Goal: Information Seeking & Learning: Find specific fact

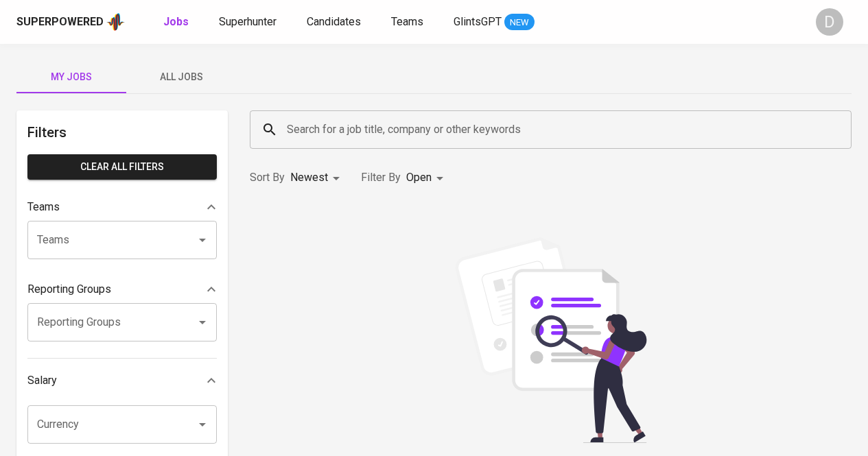
click at [449, 124] on input "Search for a job title, company or other keywords" at bounding box center [553, 130] width 541 height 26
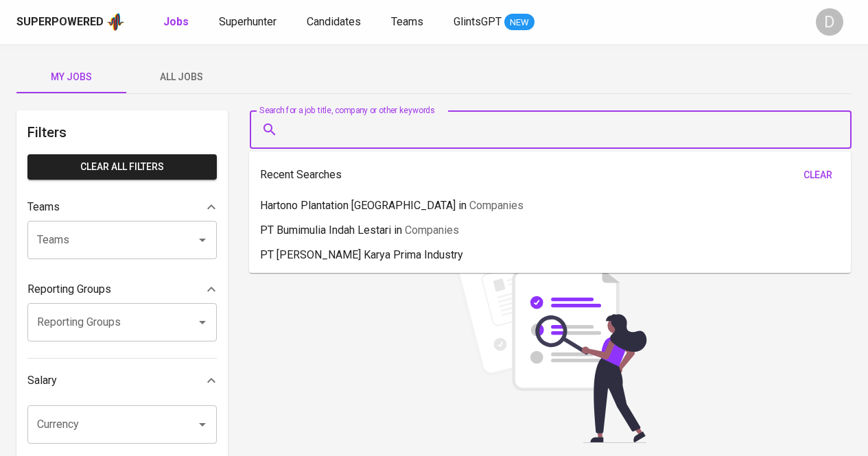
paste input "6281119009922"
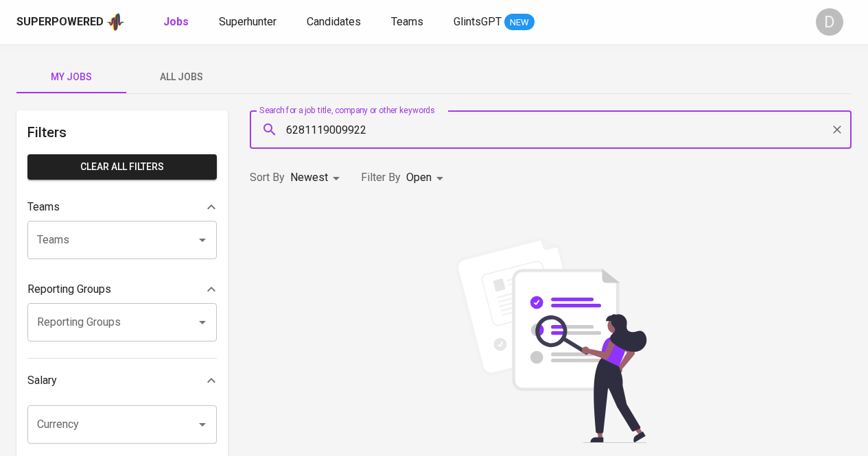
paste input "PT [PERSON_NAME]"
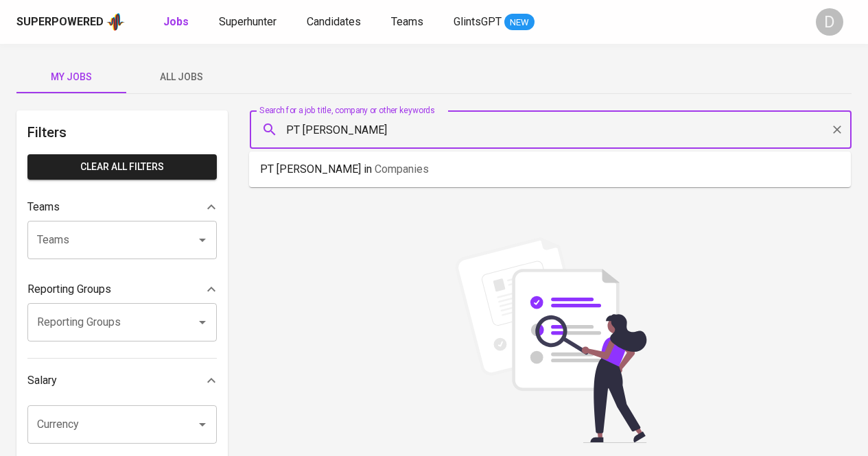
type input "PT [PERSON_NAME]"
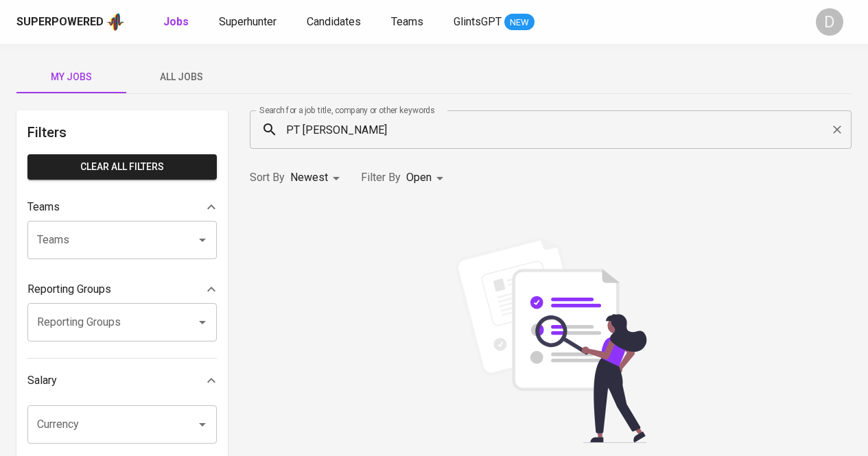
click at [248, 32] on div "Superpowered Jobs Superhunter Candidates Teams GlintsGPT NEW" at bounding box center [411, 22] width 791 height 21
click at [250, 23] on span "Superhunter" at bounding box center [248, 21] width 58 height 13
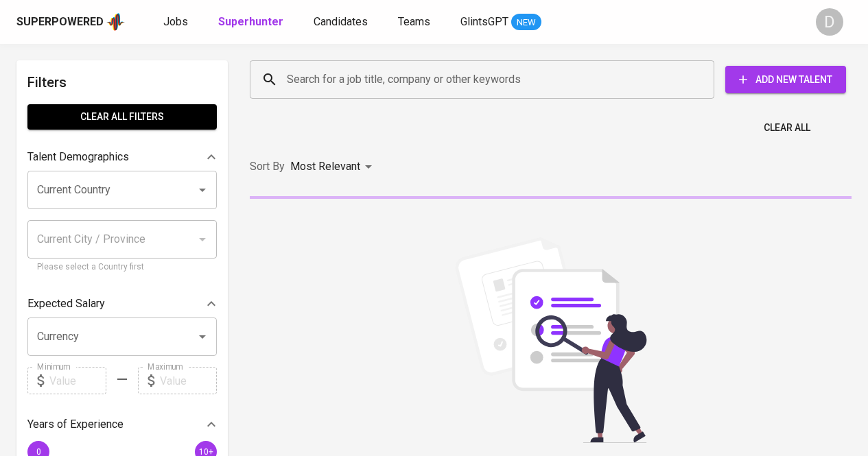
click at [357, 73] on input "Search for a job title, company or other keywords" at bounding box center [485, 80] width 404 height 26
click at [369, 82] on input "Search for a job title, company or other keywords" at bounding box center [485, 80] width 404 height 26
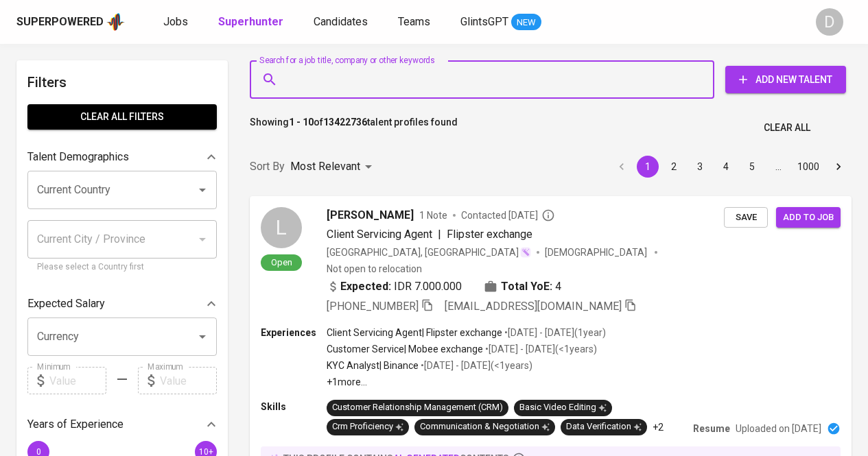
paste input "PT [PERSON_NAME]"
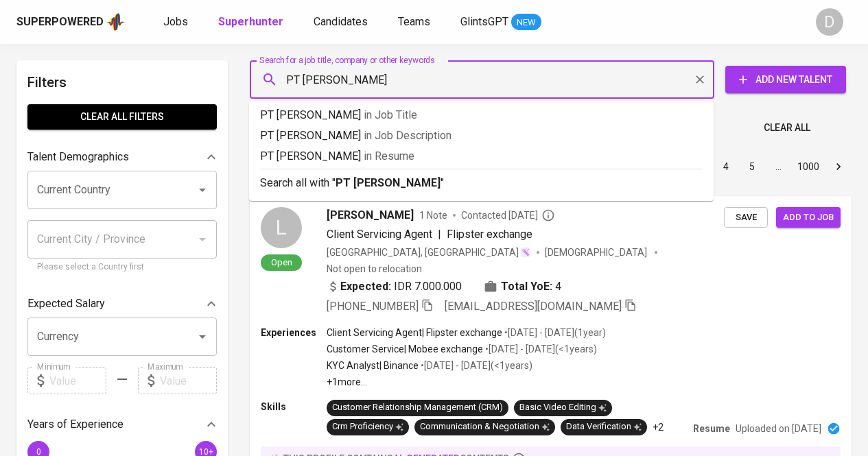
type input "PT [PERSON_NAME]"
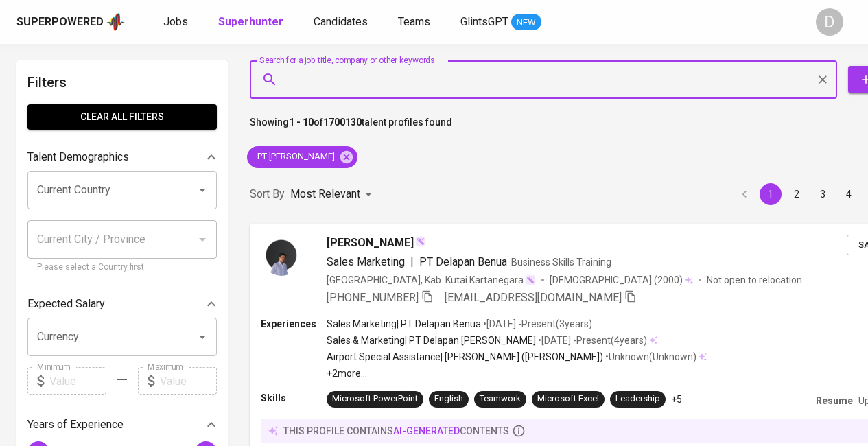
type input "PT [PERSON_NAME]"
click at [287, 151] on span "PT [PERSON_NAME]" at bounding box center [295, 156] width 96 height 13
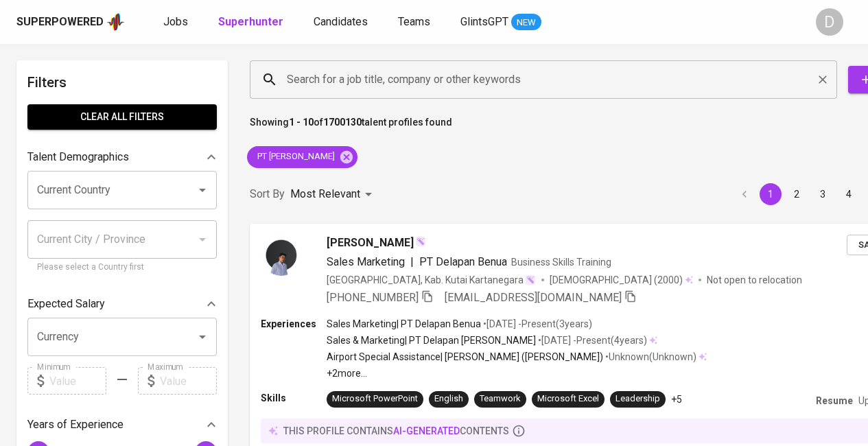
click at [536, 68] on input "Search for a job title, company or other keywords" at bounding box center [546, 80] width 527 height 26
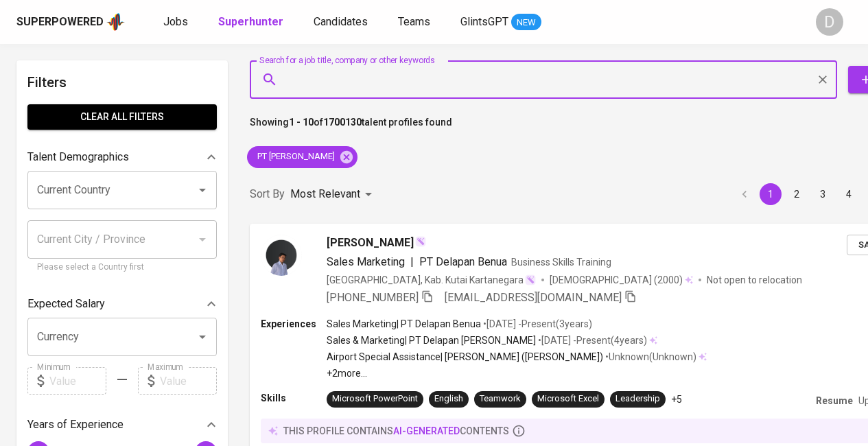
paste input "PT Putra Bangun Bersama"
type input "PT Putra Bangun Bersama"
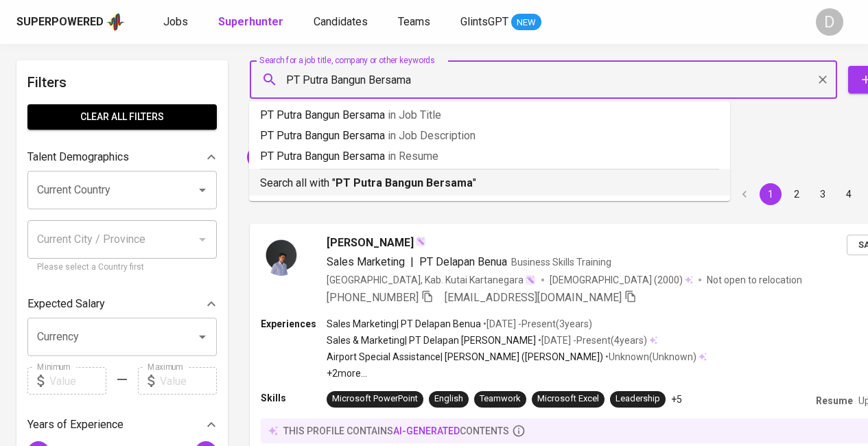
click at [479, 188] on p "Search all with " PT Putra Bangun Bersama "" at bounding box center [489, 183] width 459 height 16
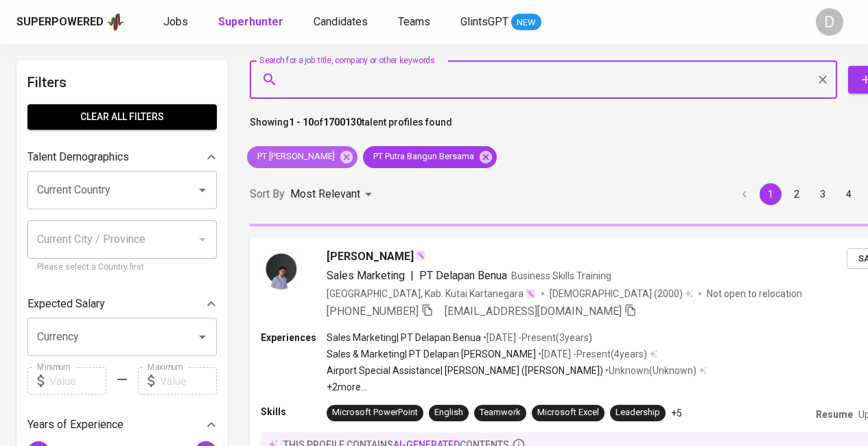
click at [354, 155] on icon at bounding box center [346, 157] width 15 height 15
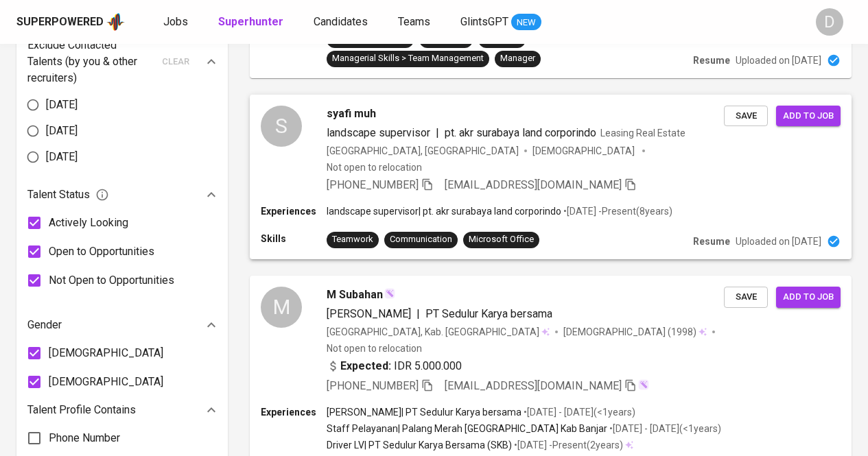
scroll to position [699, 0]
